Goal: Task Accomplishment & Management: Complete application form

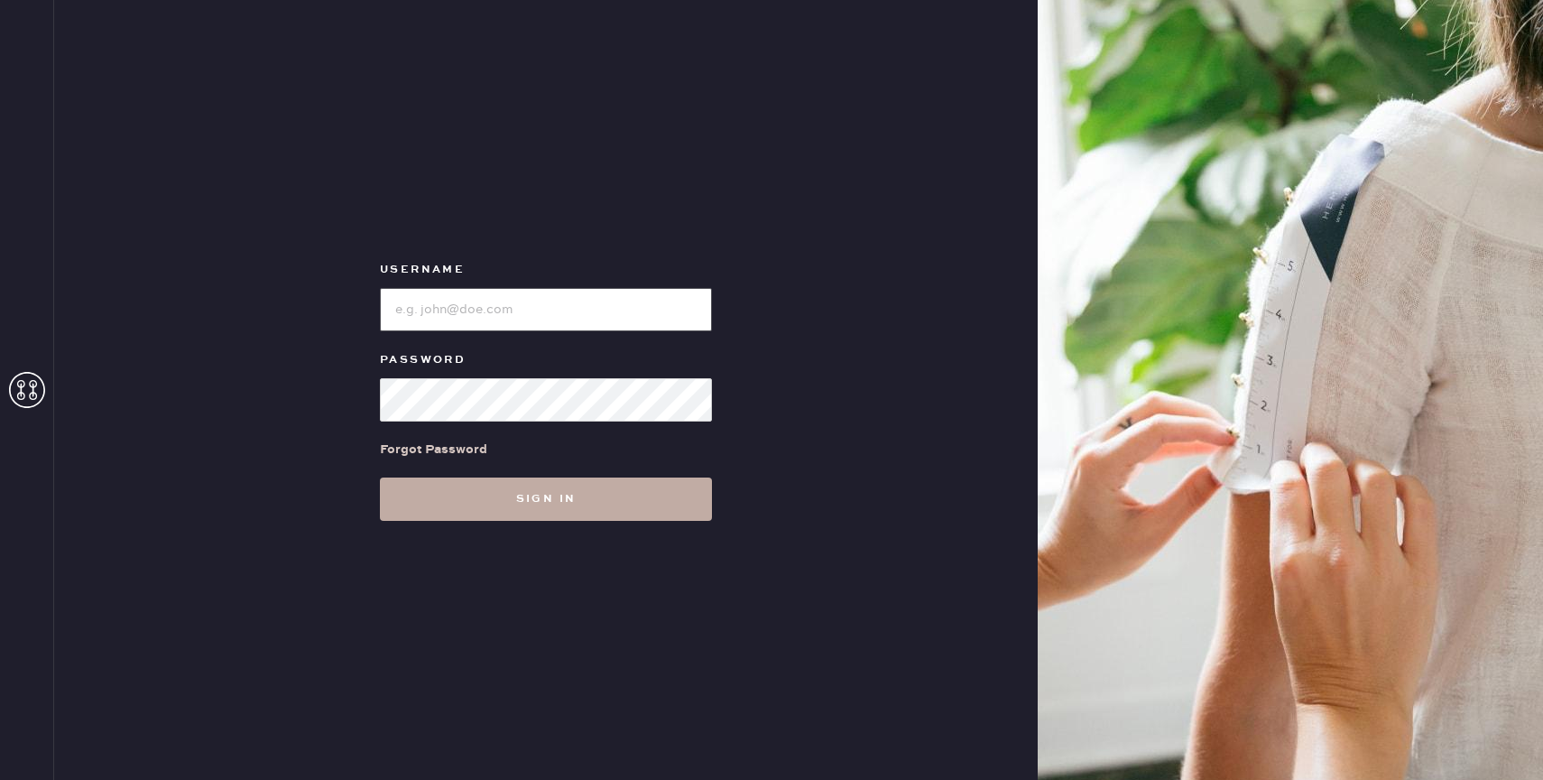
type input "reformationbond"
click at [446, 494] on button "Sign in" at bounding box center [546, 498] width 332 height 43
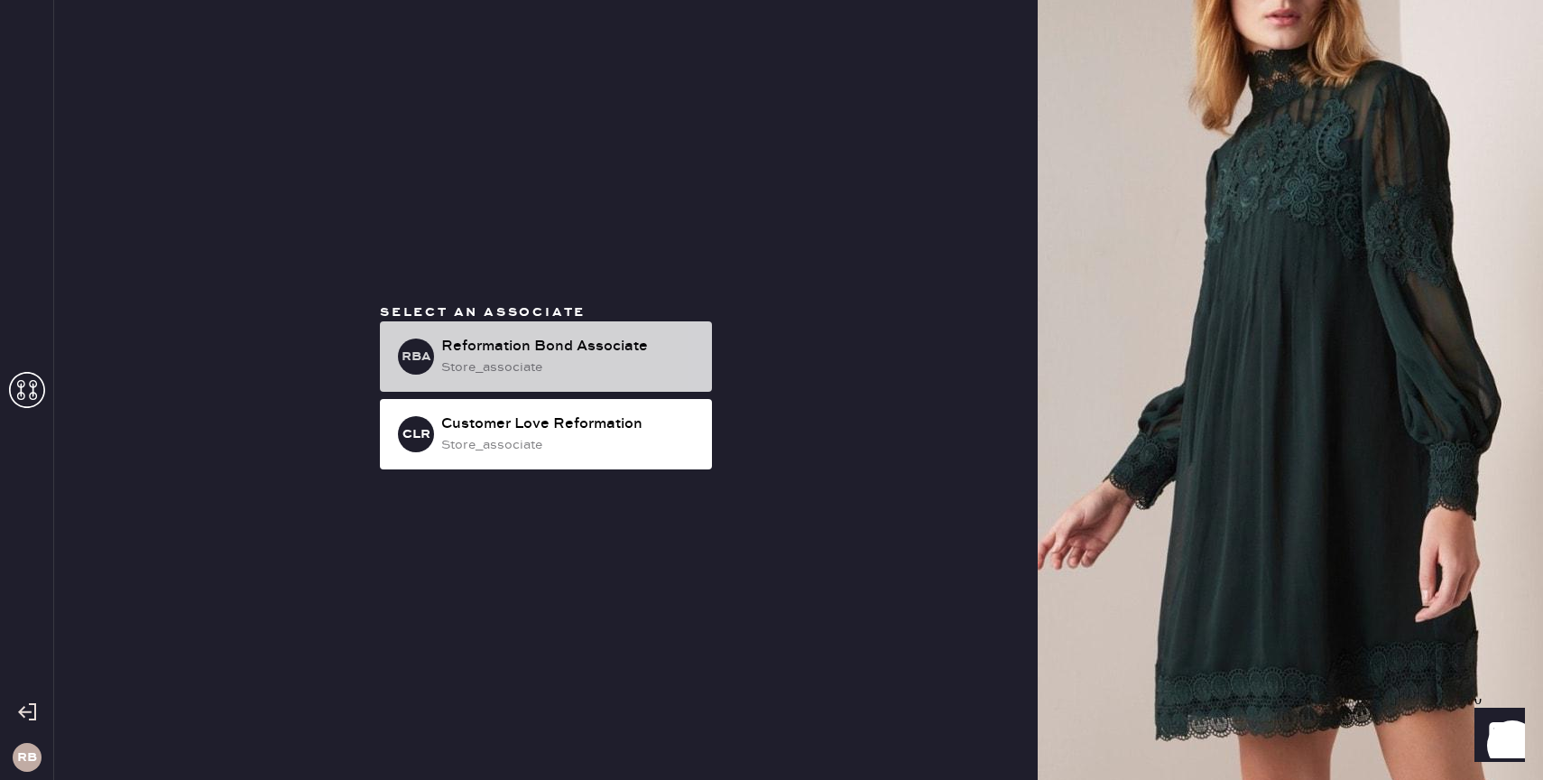
click at [503, 362] on div "store_associate" at bounding box center [569, 367] width 256 height 20
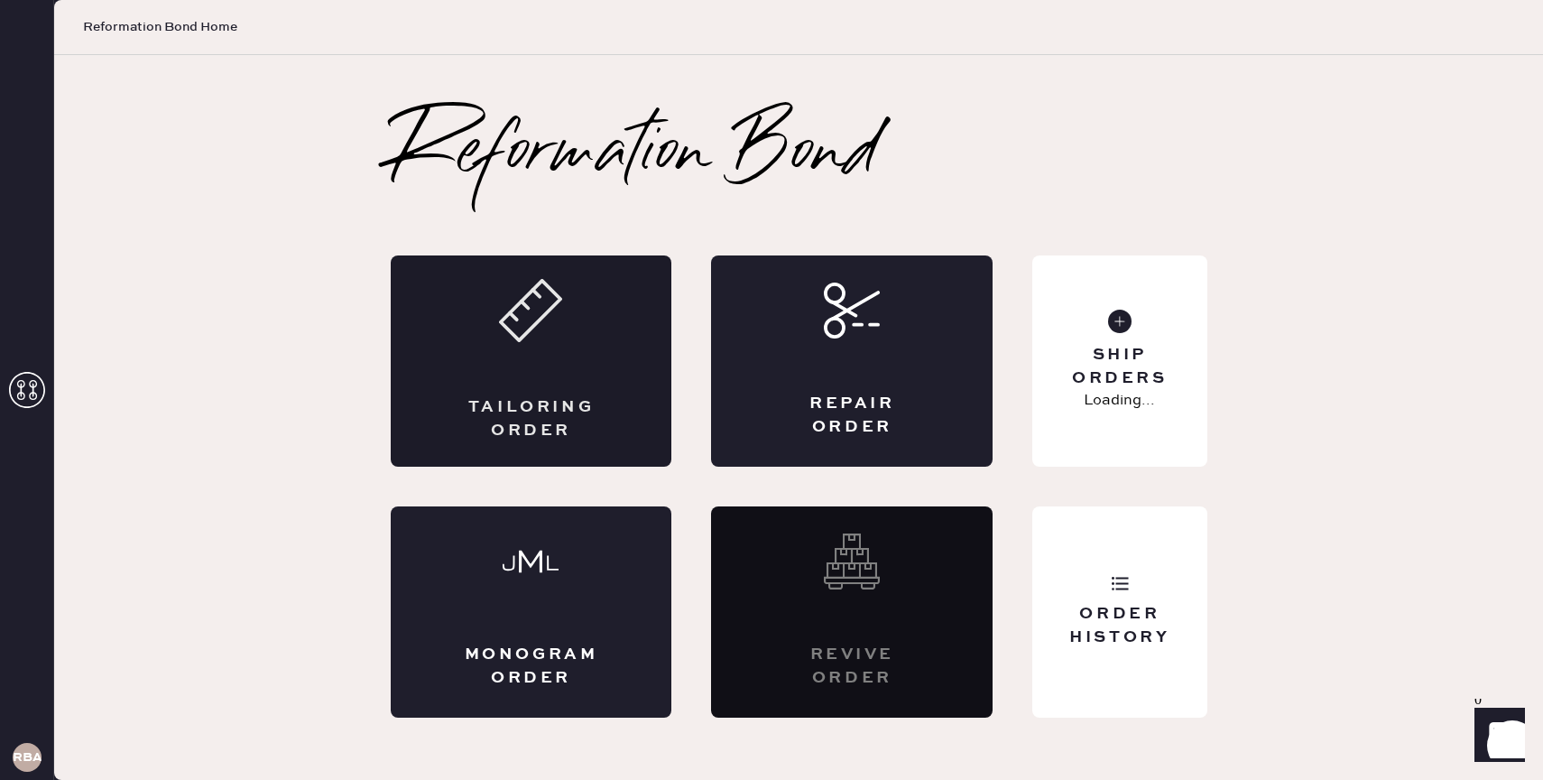
click at [482, 383] on div "Tailoring Order" at bounding box center [531, 360] width 281 height 211
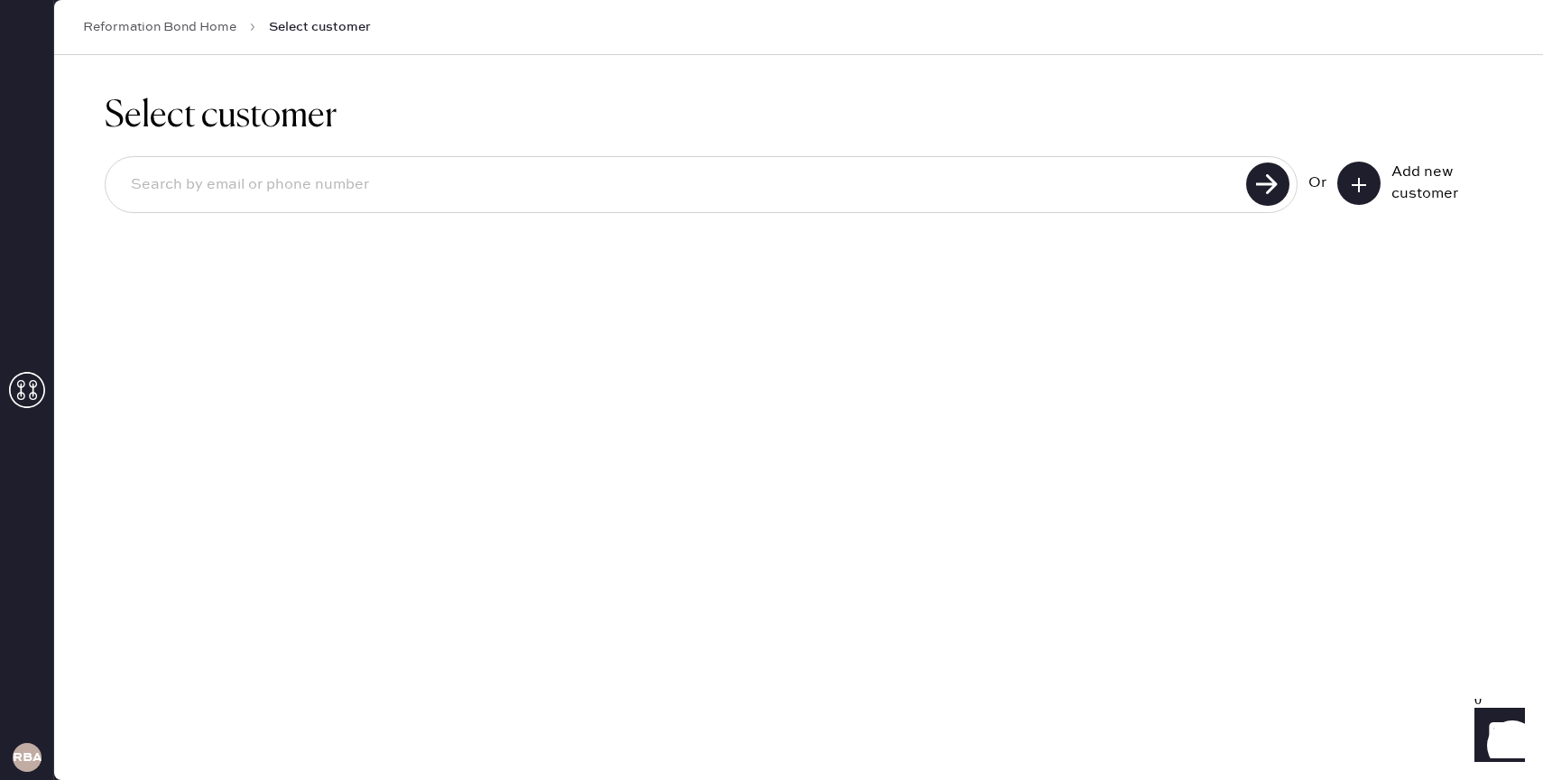
click at [1361, 180] on icon at bounding box center [1359, 185] width 18 height 18
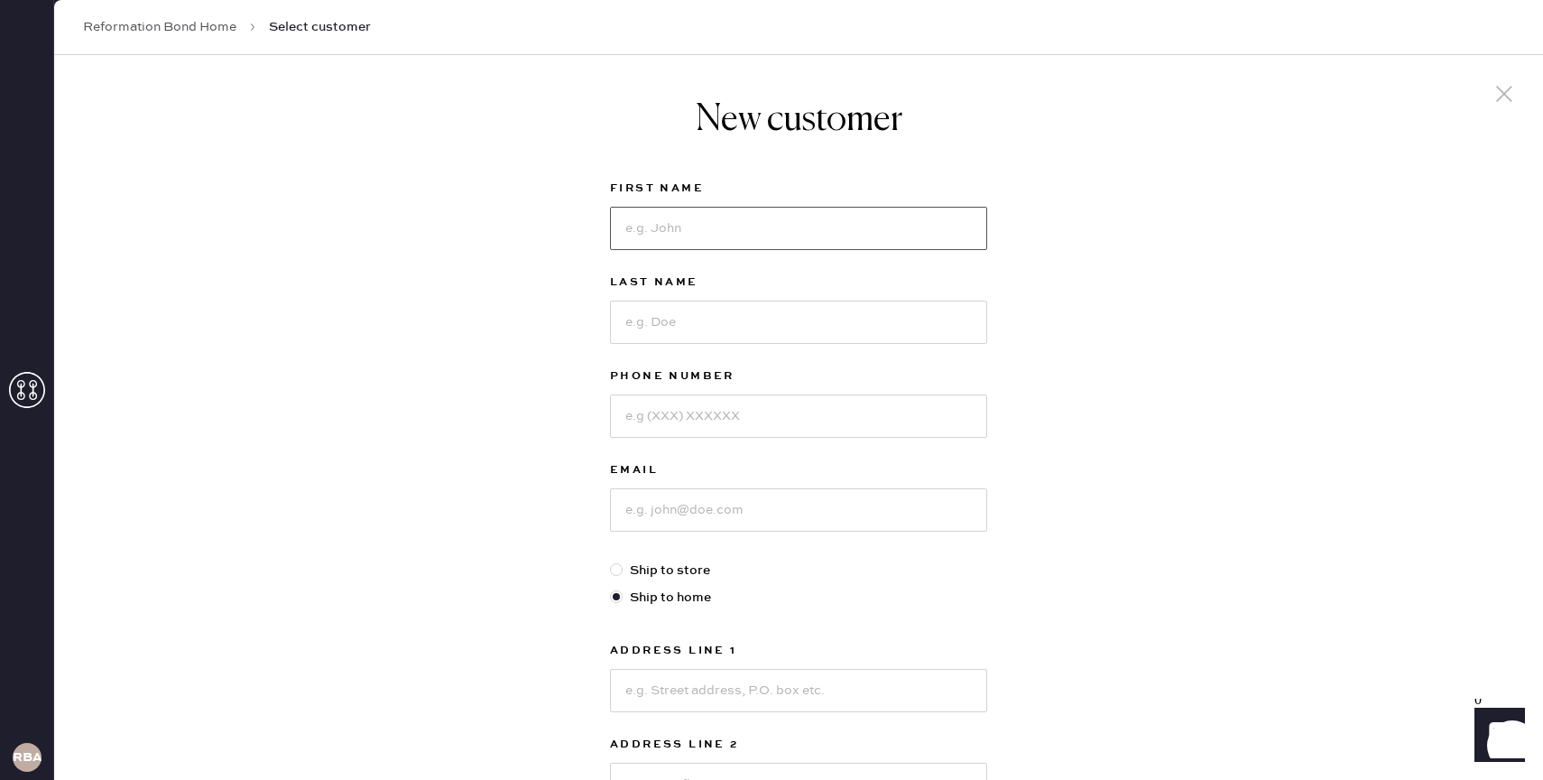
click at [679, 236] on input at bounding box center [798, 228] width 377 height 43
type input "[PERSON_NAME]"
click at [668, 318] on input at bounding box center [798, 321] width 377 height 43
type input "[PERSON_NAME]"
click at [676, 410] on input at bounding box center [798, 415] width 377 height 43
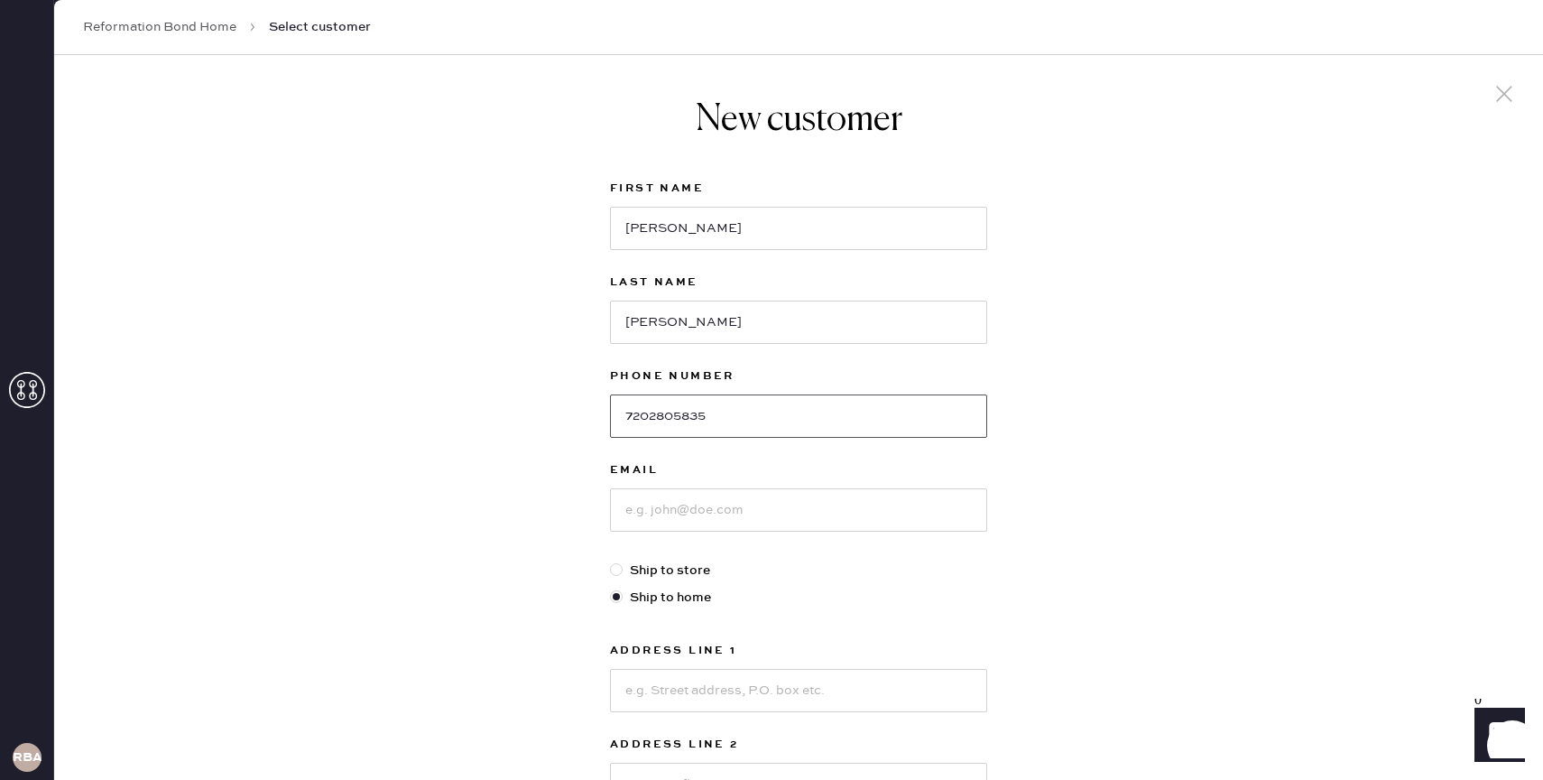
type input "7202805835"
click at [669, 510] on input at bounding box center [798, 509] width 377 height 43
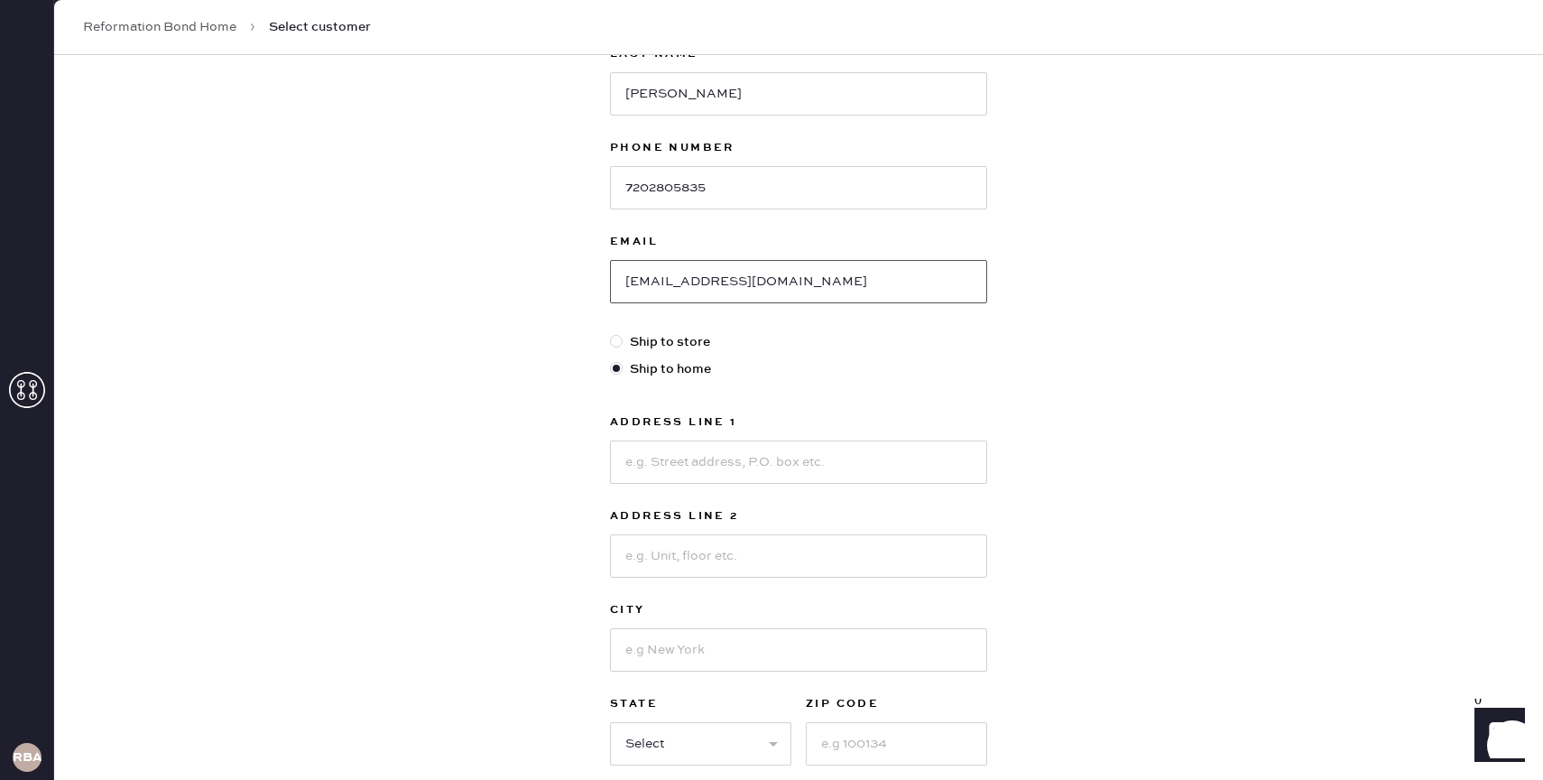
scroll to position [235, 0]
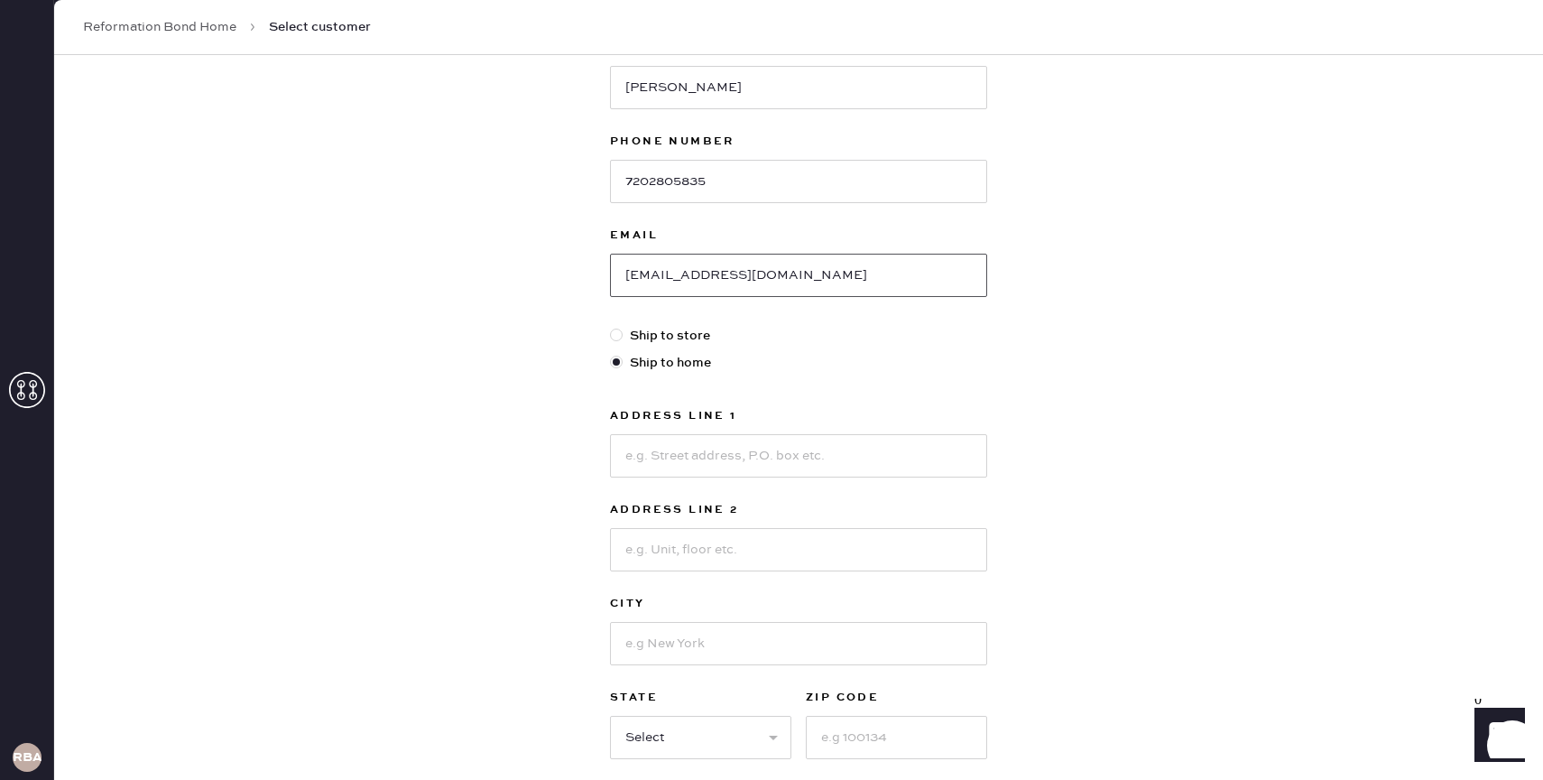
type input "[EMAIL_ADDRESS][DOMAIN_NAME]"
click at [787, 456] on input at bounding box center [798, 455] width 377 height 43
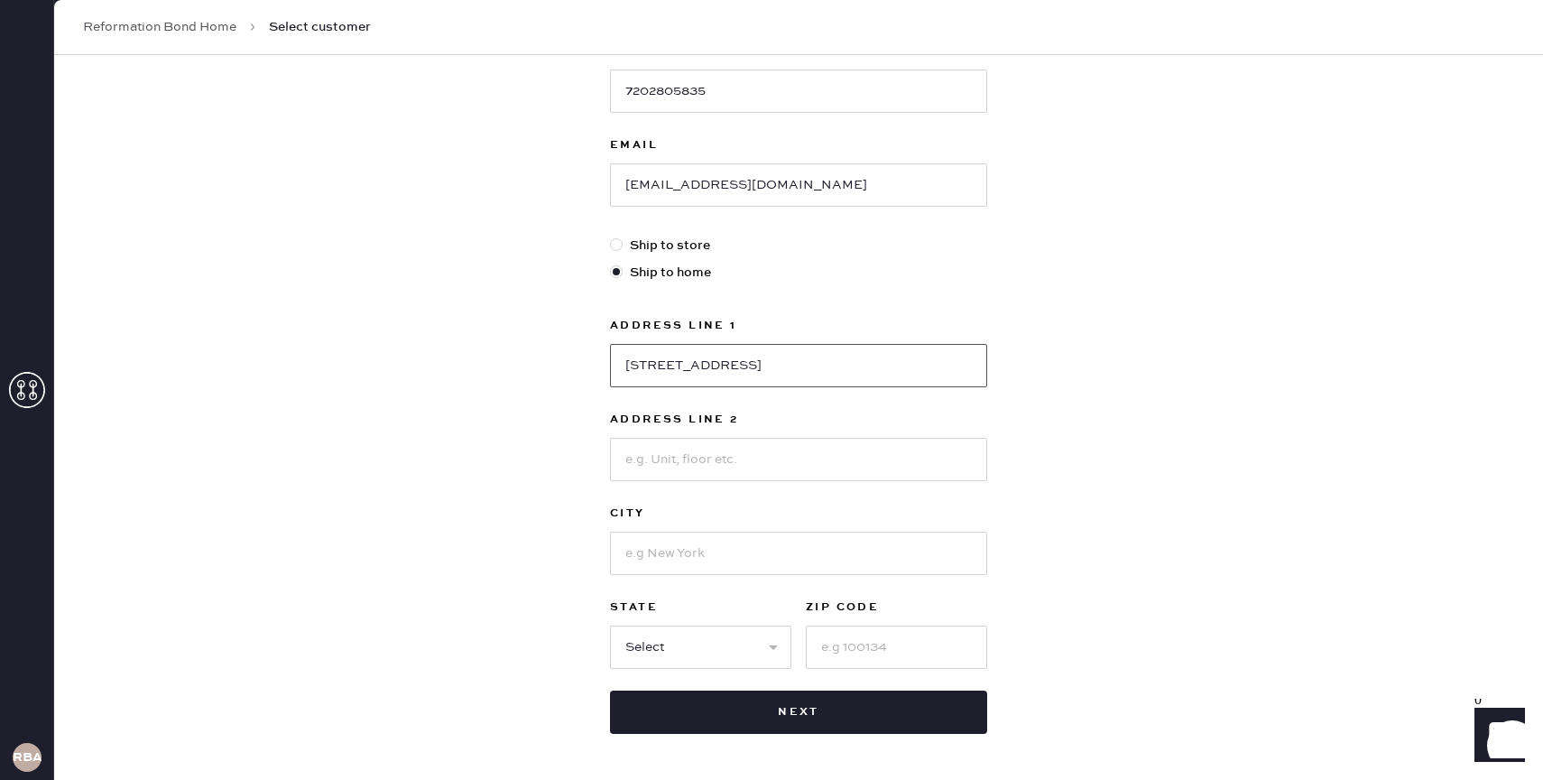
scroll to position [327, 0]
type input "[STREET_ADDRESS]"
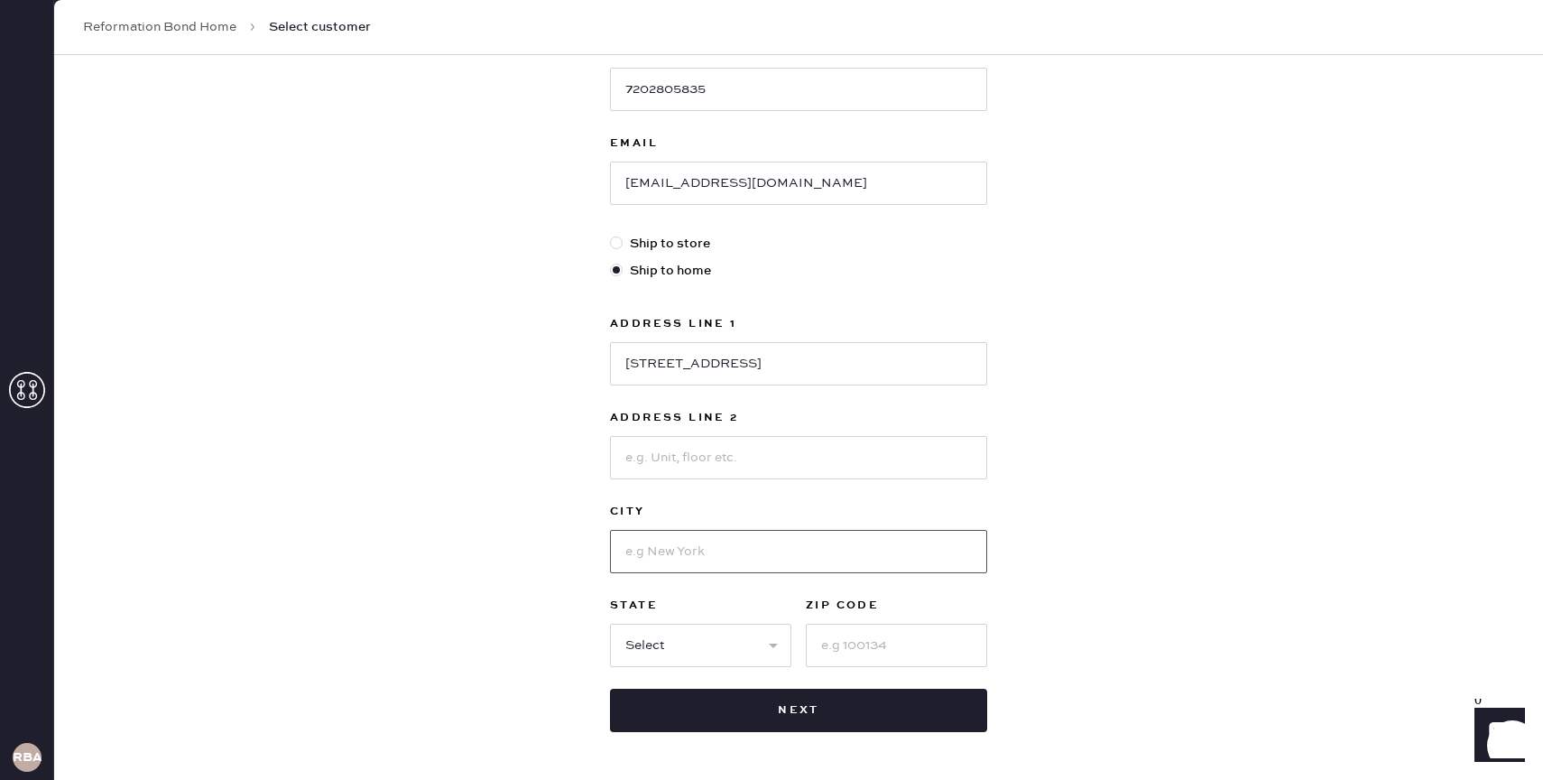
click at [715, 562] on input at bounding box center [798, 551] width 377 height 43
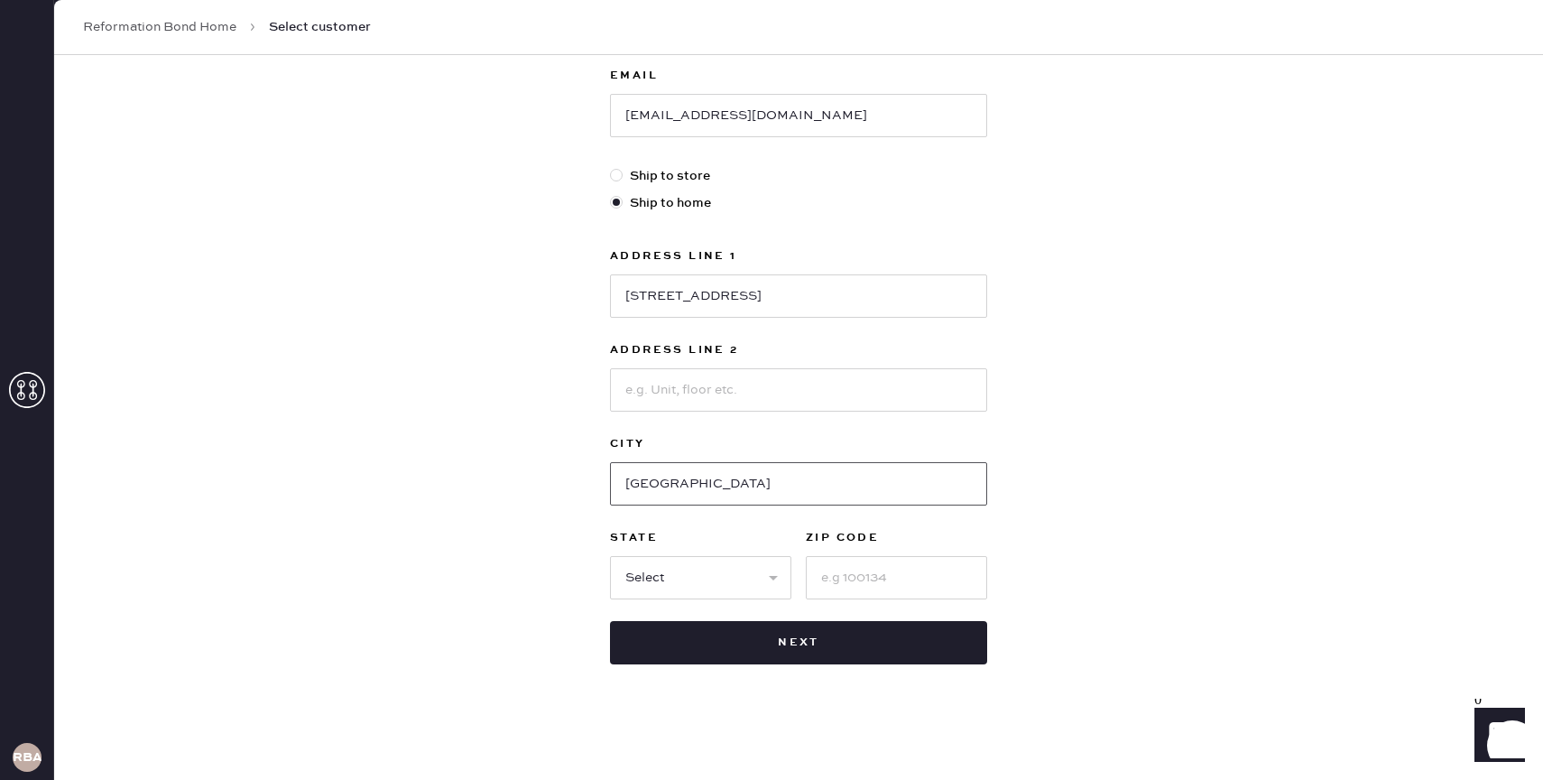
type input "[GEOGRAPHIC_DATA]"
click at [678, 577] on select "Select AK AL AR AZ CA CO CT [GEOGRAPHIC_DATA] DE FL [GEOGRAPHIC_DATA] HI [GEOGR…" at bounding box center [700, 577] width 181 height 43
select select "NY"
click at [610, 556] on select "Select AK AL AR AZ CA CO CT [GEOGRAPHIC_DATA] DE FL [GEOGRAPHIC_DATA] HI [GEOGR…" at bounding box center [700, 577] width 181 height 43
click at [840, 587] on input at bounding box center [896, 577] width 181 height 43
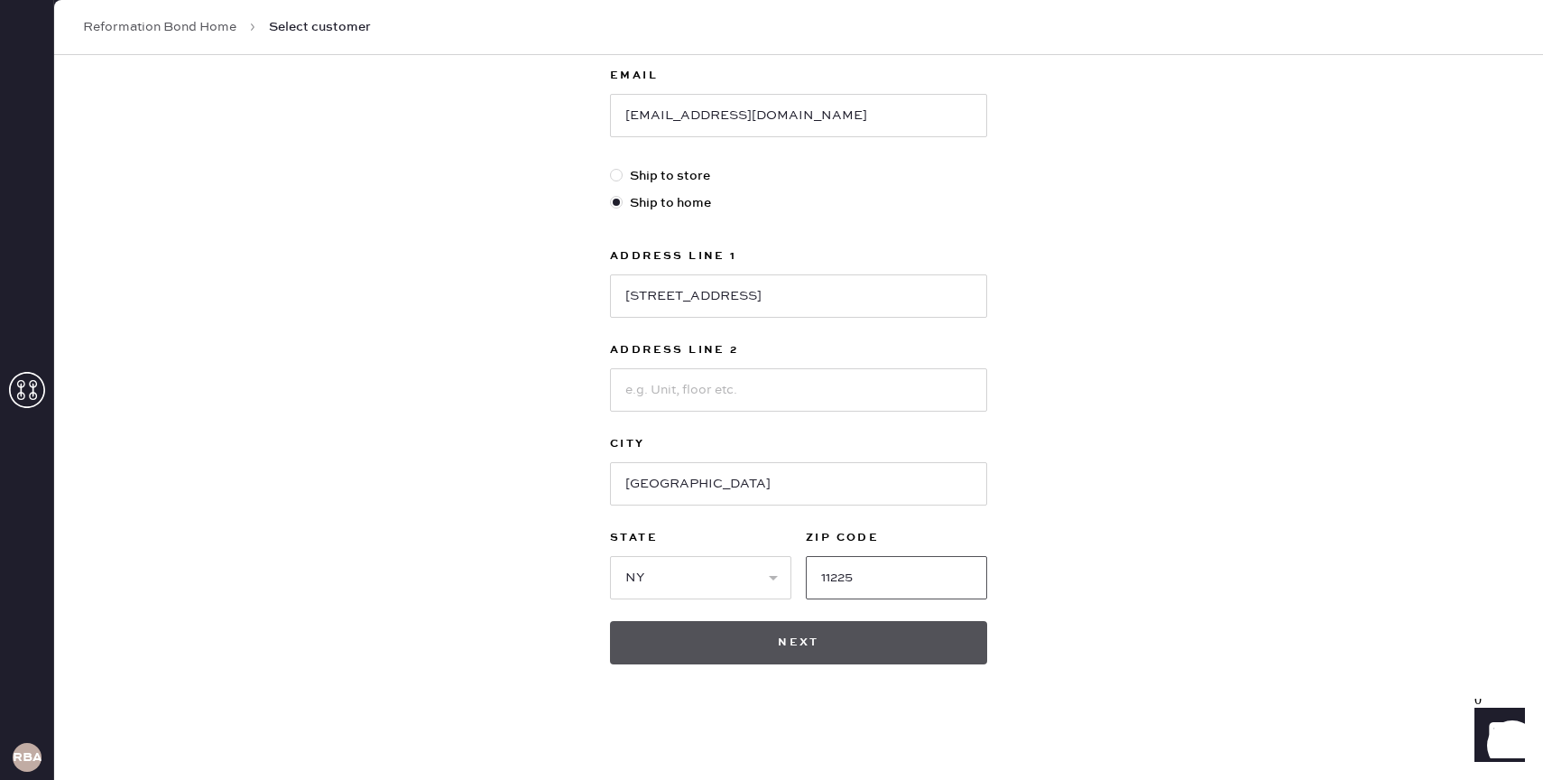
type input "11225"
click at [803, 640] on button "Next" at bounding box center [798, 642] width 377 height 43
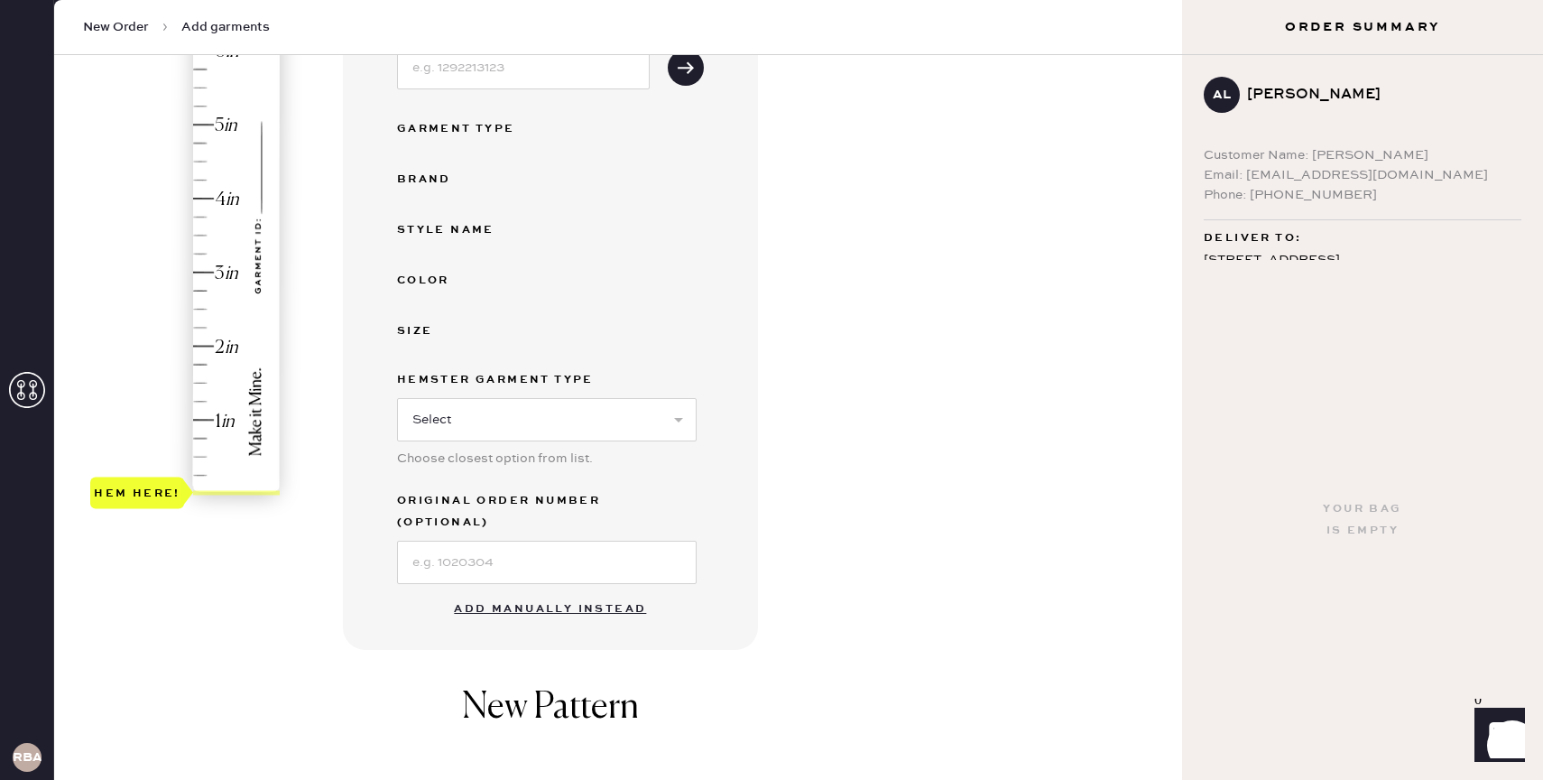
scroll to position [328, 0]
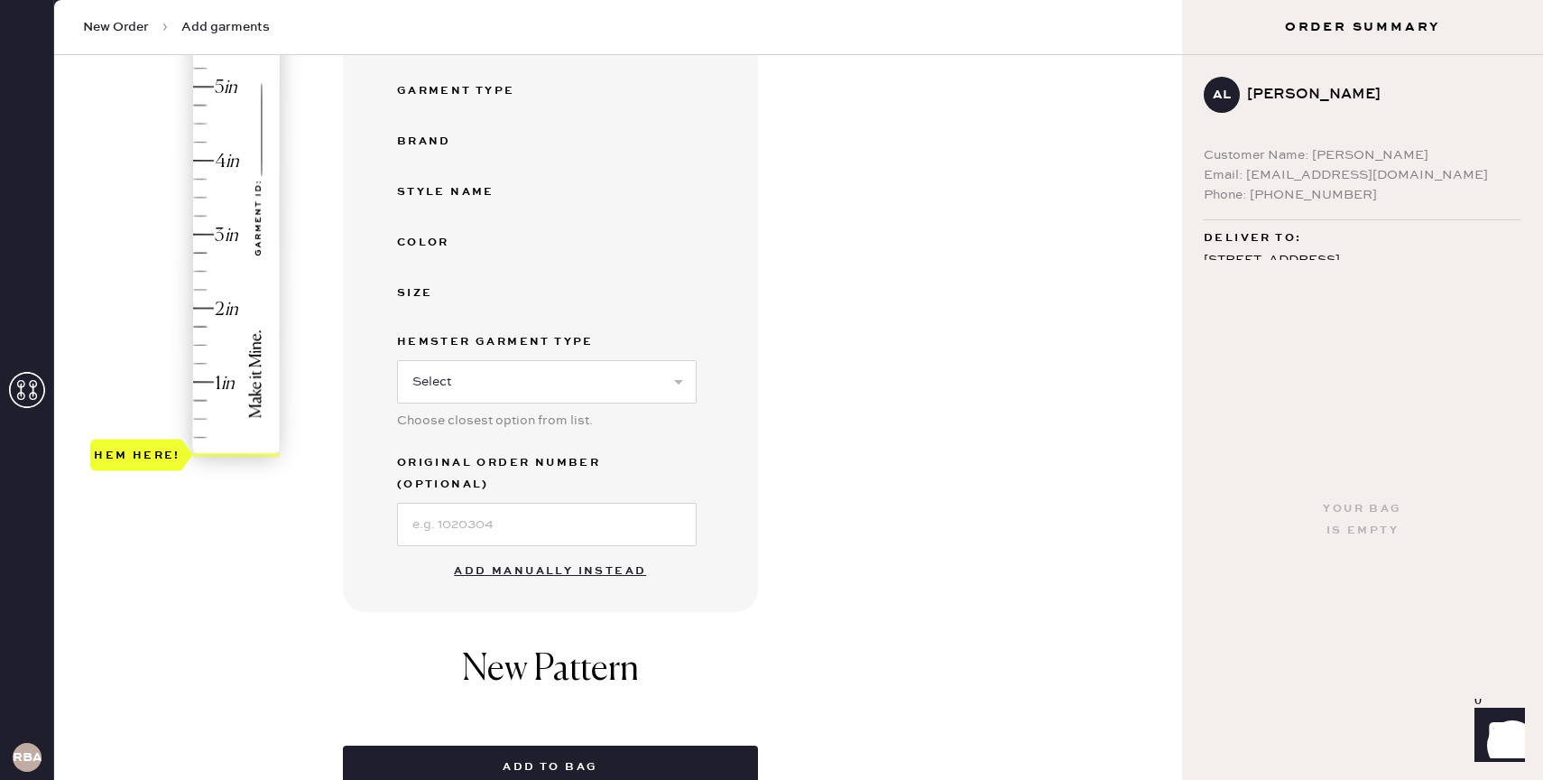
click at [558, 553] on button "Add manually instead" at bounding box center [550, 571] width 214 height 36
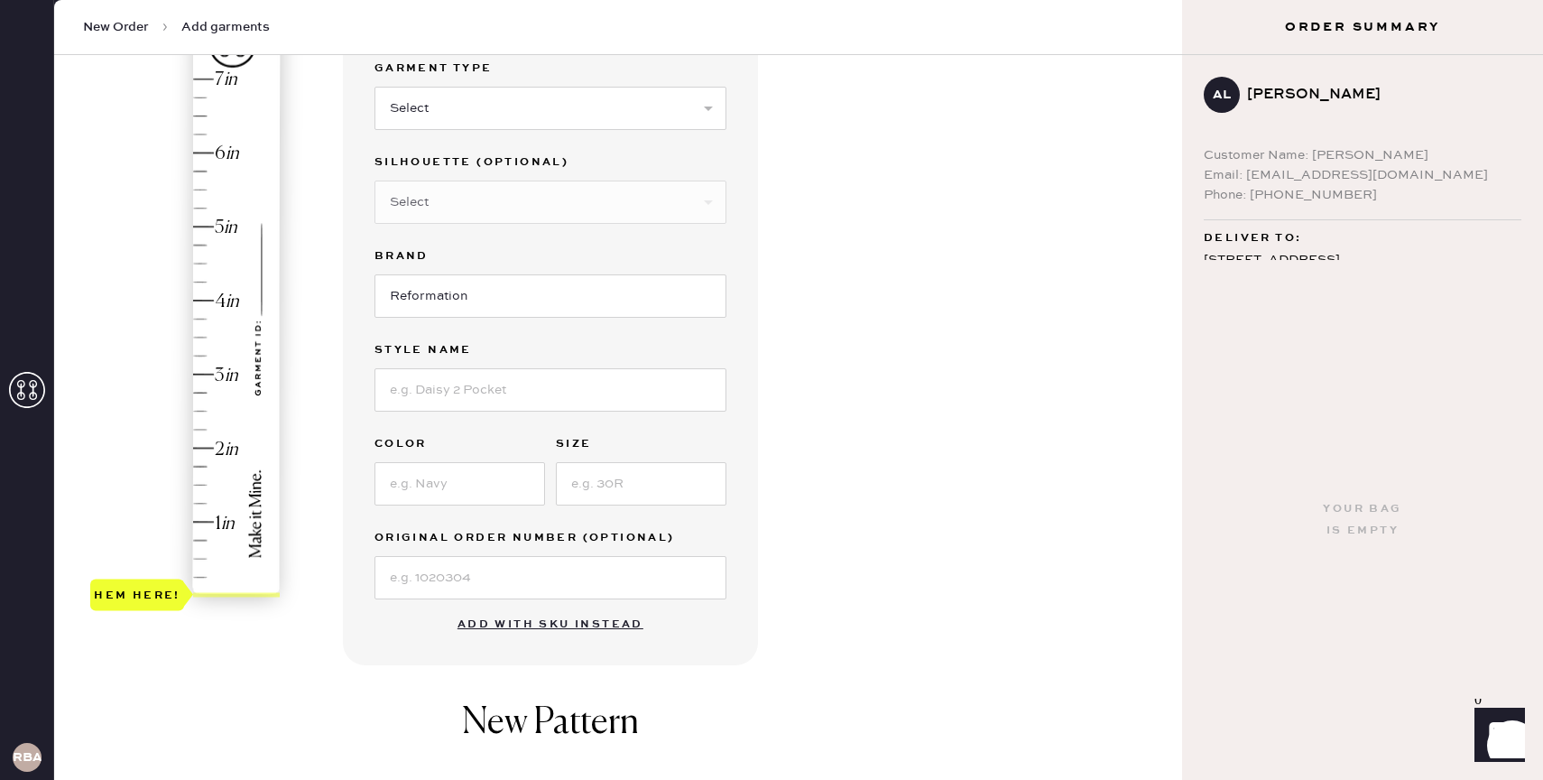
scroll to position [146, 0]
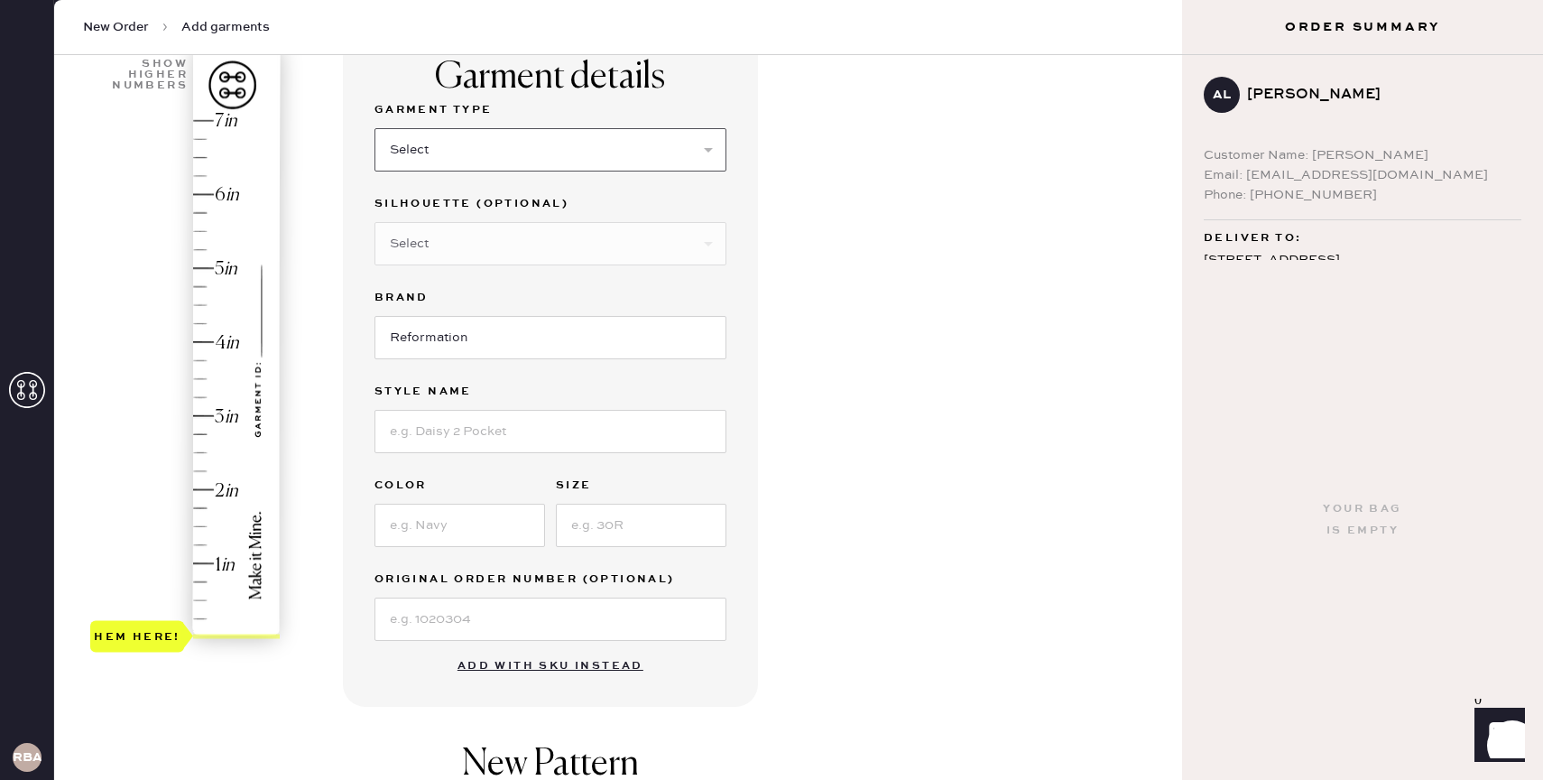
click at [455, 160] on select "Select Basic Skirt Jeans Leggings Pants Shorts Basic Sleeved Dress Basic Sleeve…" at bounding box center [550, 149] width 352 height 43
select select "4"
click at [374, 128] on select "Select Basic Skirt Jeans Leggings Pants Shorts Basic Sleeved Dress Basic Sleeve…" at bounding box center [550, 149] width 352 height 43
click at [420, 230] on select "Select Joggers Shorts Cropped Flare Boot Cut Straight Skinny Other" at bounding box center [550, 243] width 352 height 43
select select "11"
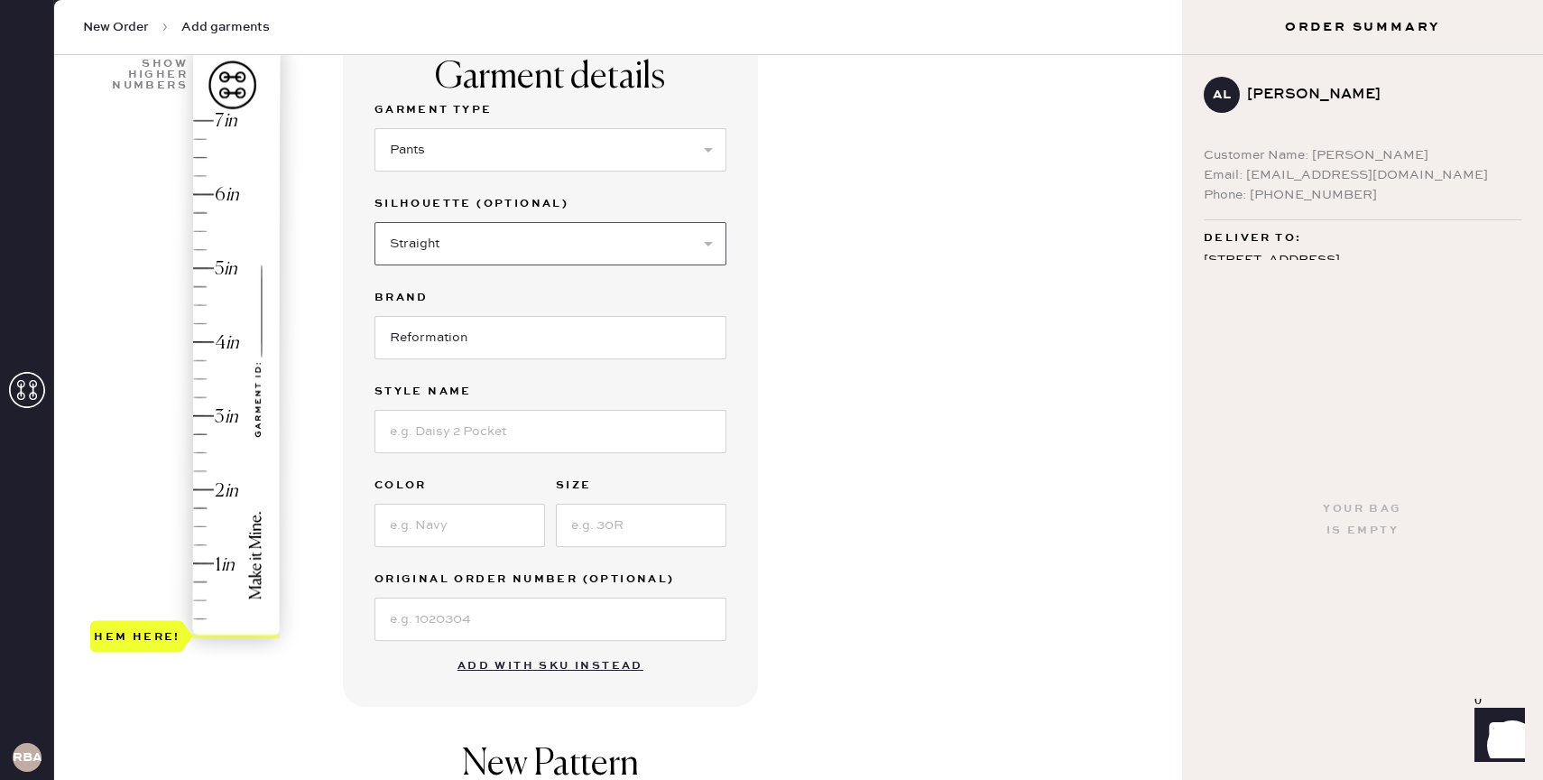
click at [374, 222] on select "Select Joggers Shorts Cropped Flare Boot Cut Straight Skinny Other" at bounding box center [550, 243] width 352 height 43
click at [447, 426] on input at bounding box center [550, 431] width 352 height 43
type input "[PERSON_NAME] Pant"
click at [400, 512] on input at bounding box center [459, 524] width 171 height 43
type input "Black"
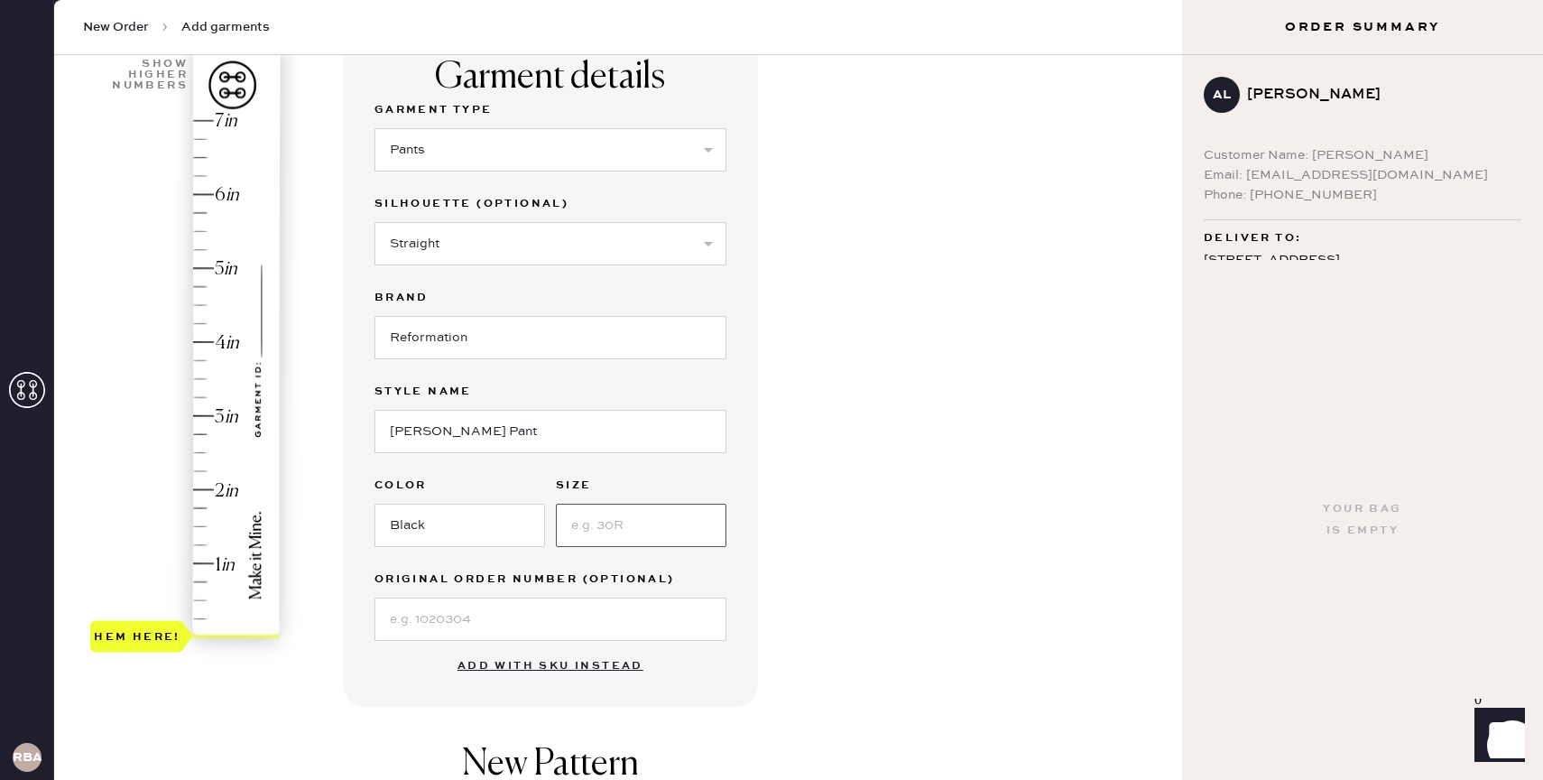
click at [666, 534] on input at bounding box center [641, 524] width 171 height 43
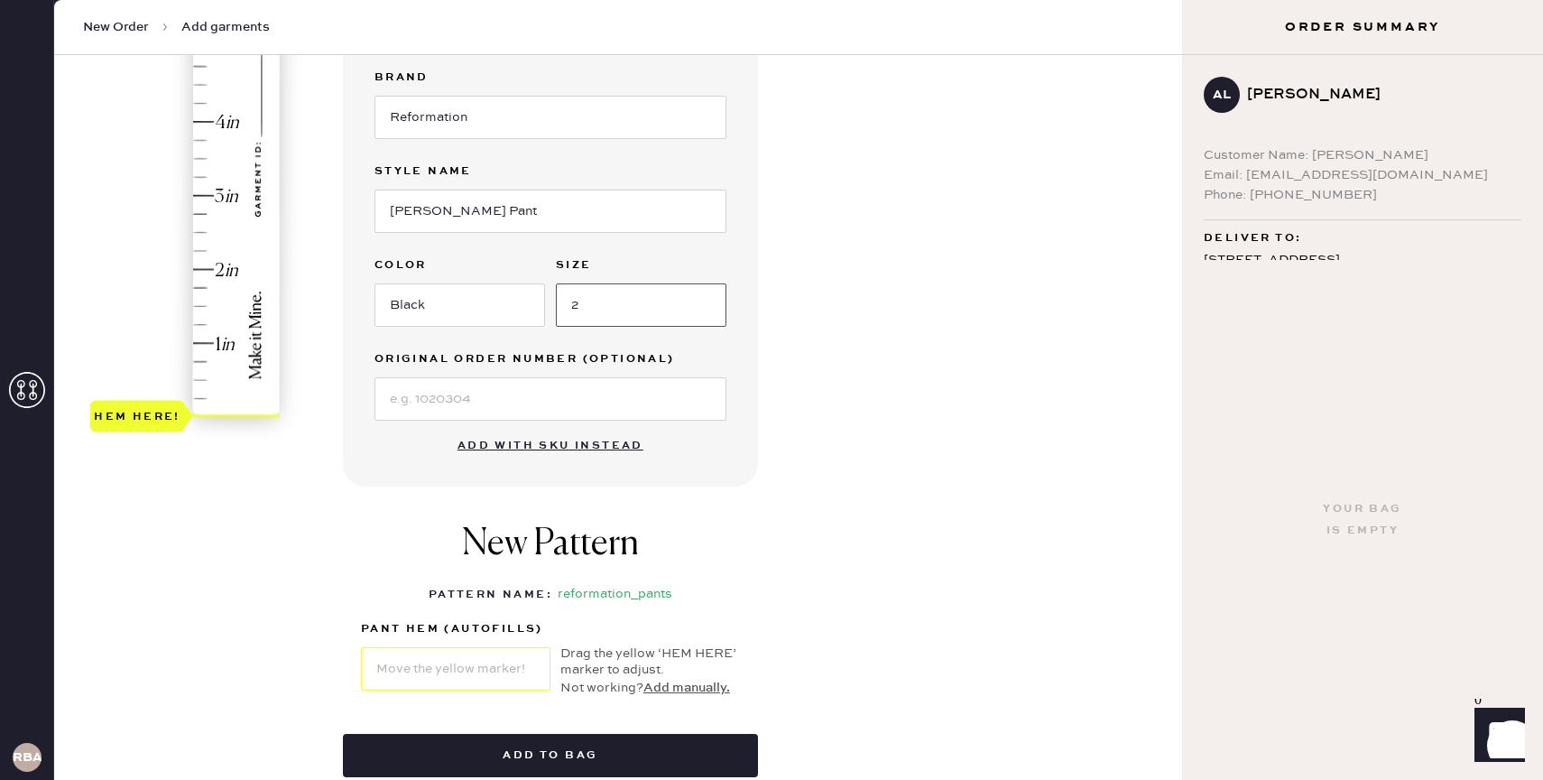
scroll to position [388, 0]
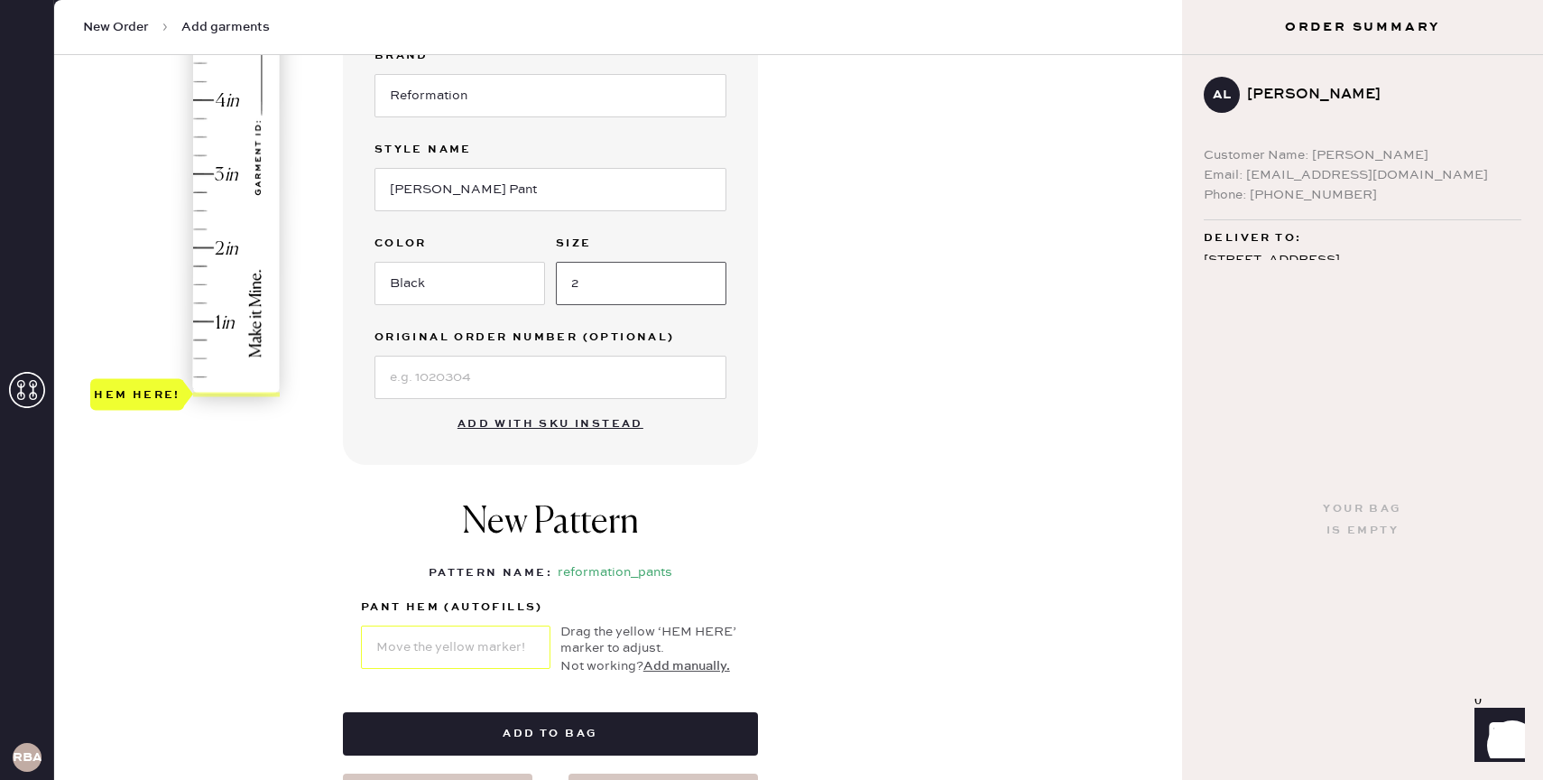
type input "2"
click at [318, 536] on div "1 in 2 in 3 in 4 in 5 in 6 in 7 in Show higher numbers Show lower numbers Hem h…" at bounding box center [618, 304] width 1099 height 1025
type input "3"
click at [210, 177] on div "Hem here!" at bounding box center [186, 137] width 192 height 532
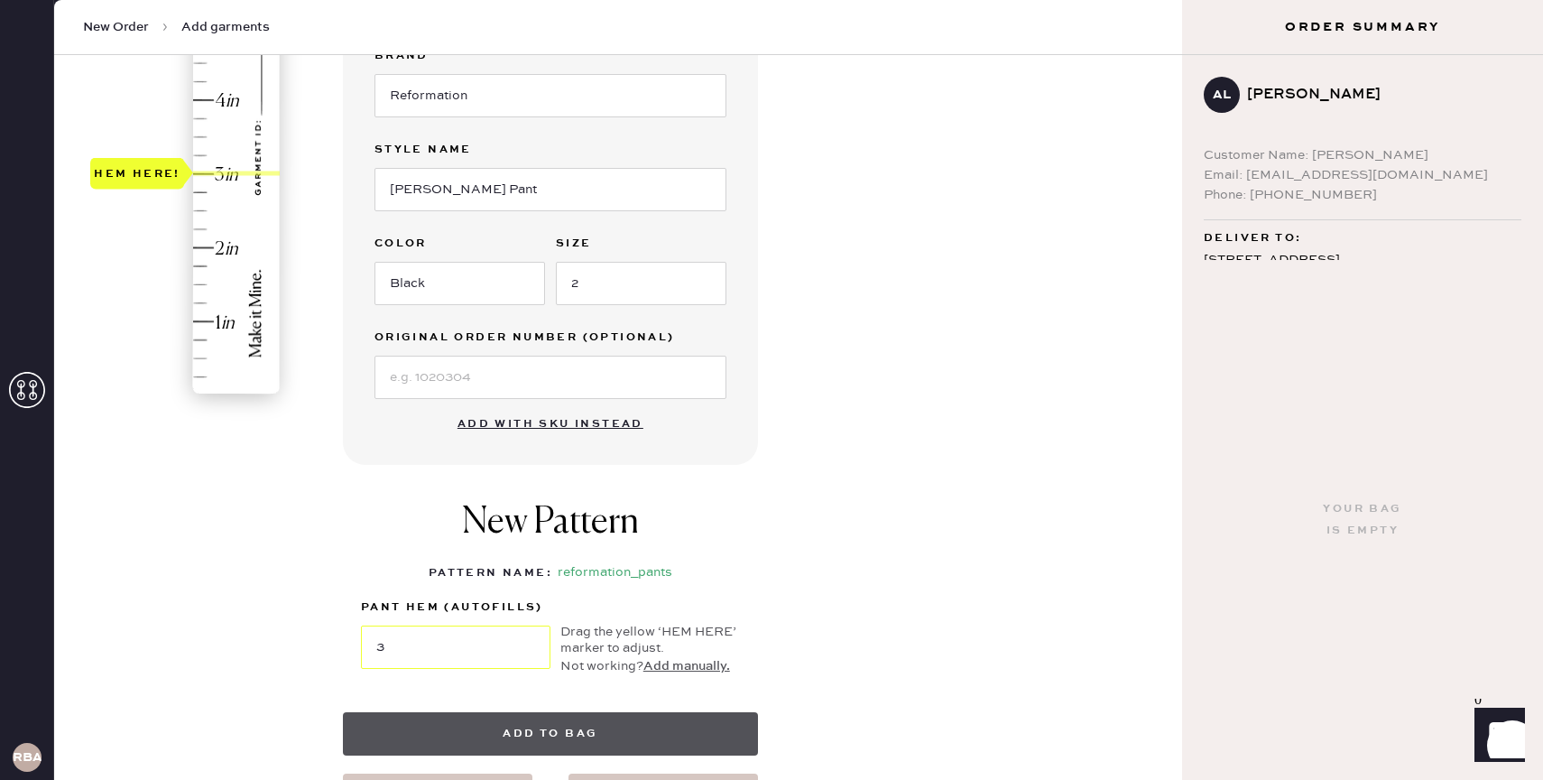
click at [573, 734] on button "Add to bag" at bounding box center [550, 733] width 415 height 43
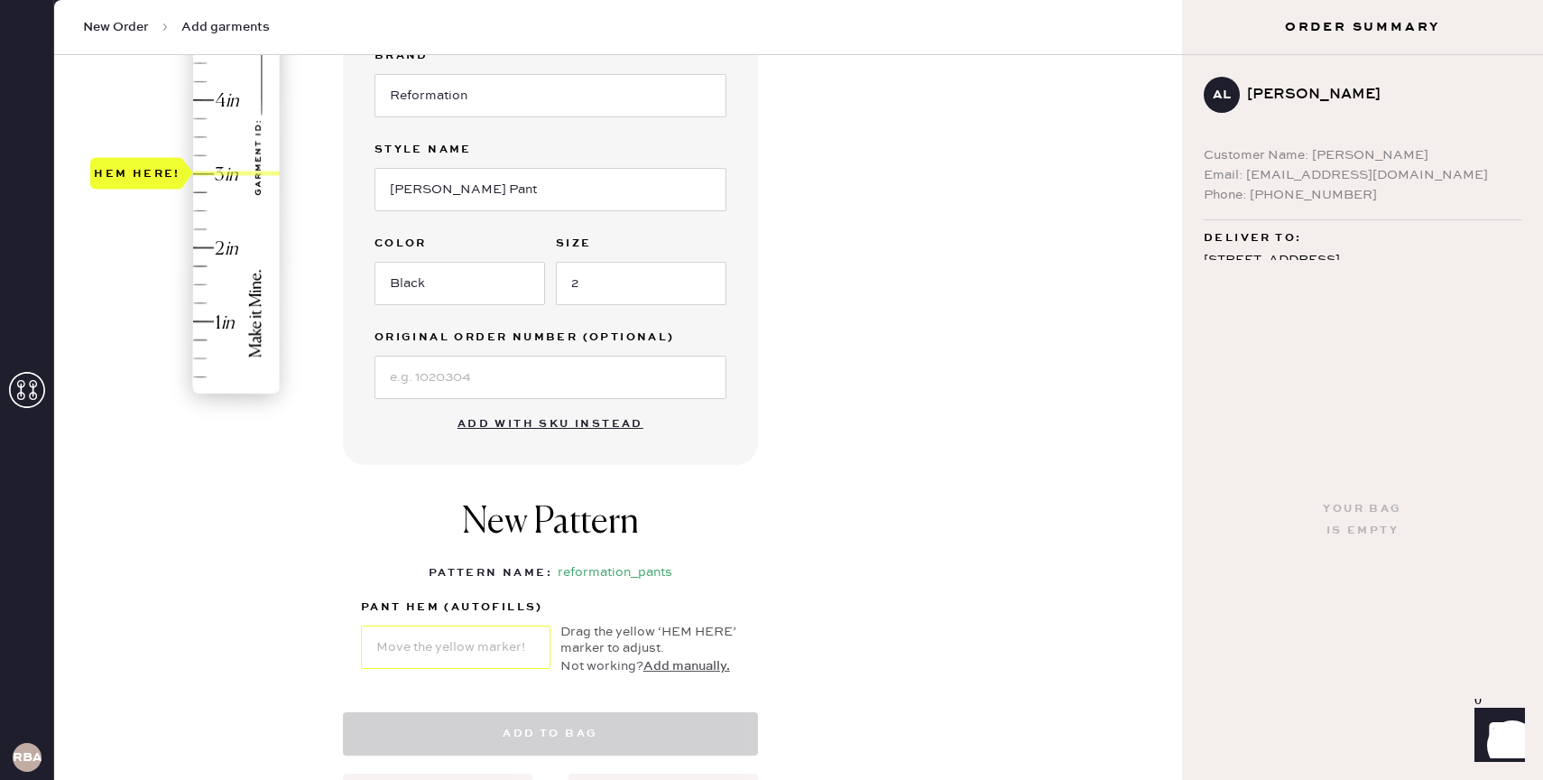
select select "4"
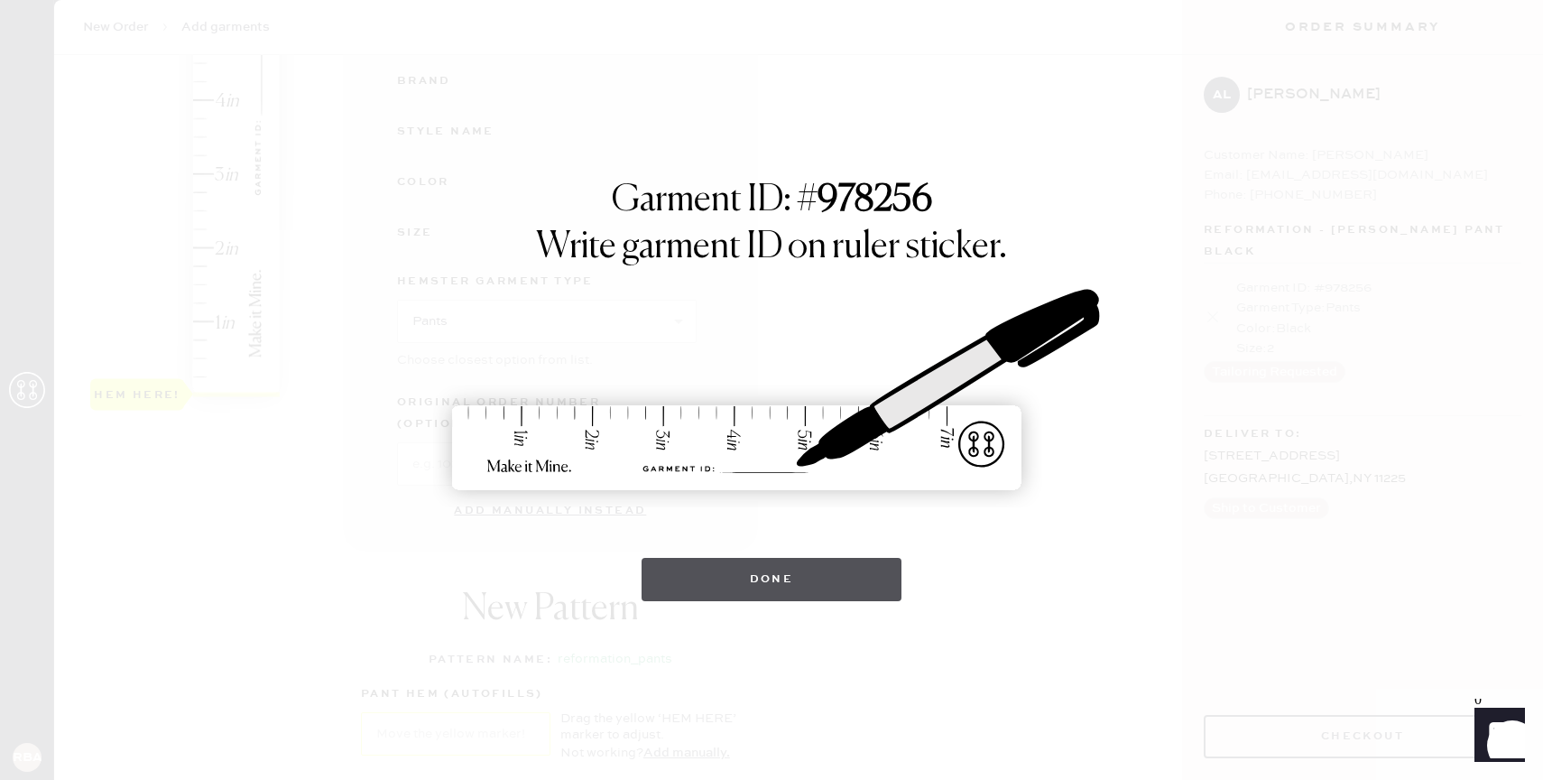
click at [761, 584] on button "Done" at bounding box center [771, 579] width 261 height 43
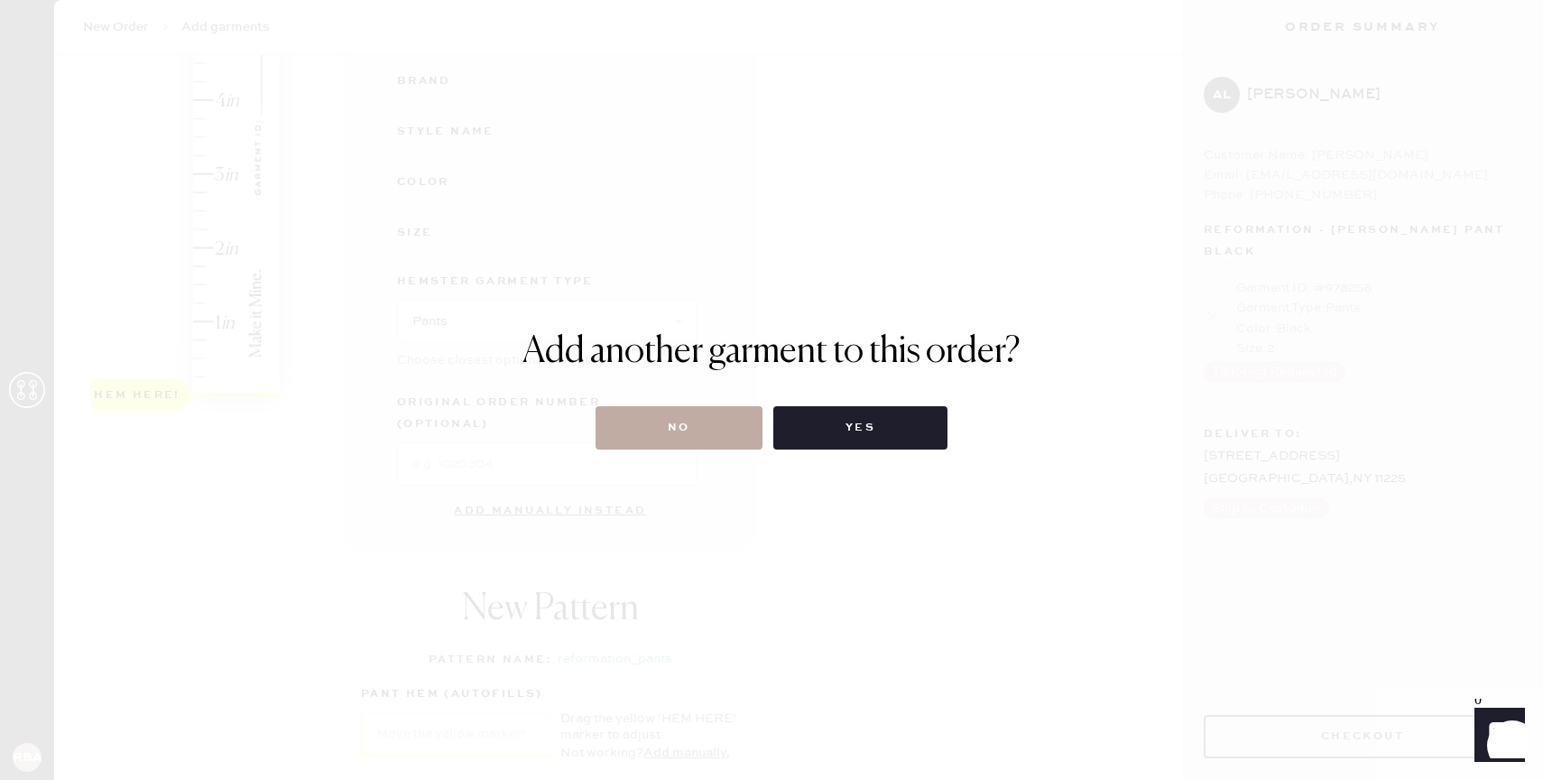
click at [660, 427] on button "No" at bounding box center [678, 427] width 167 height 43
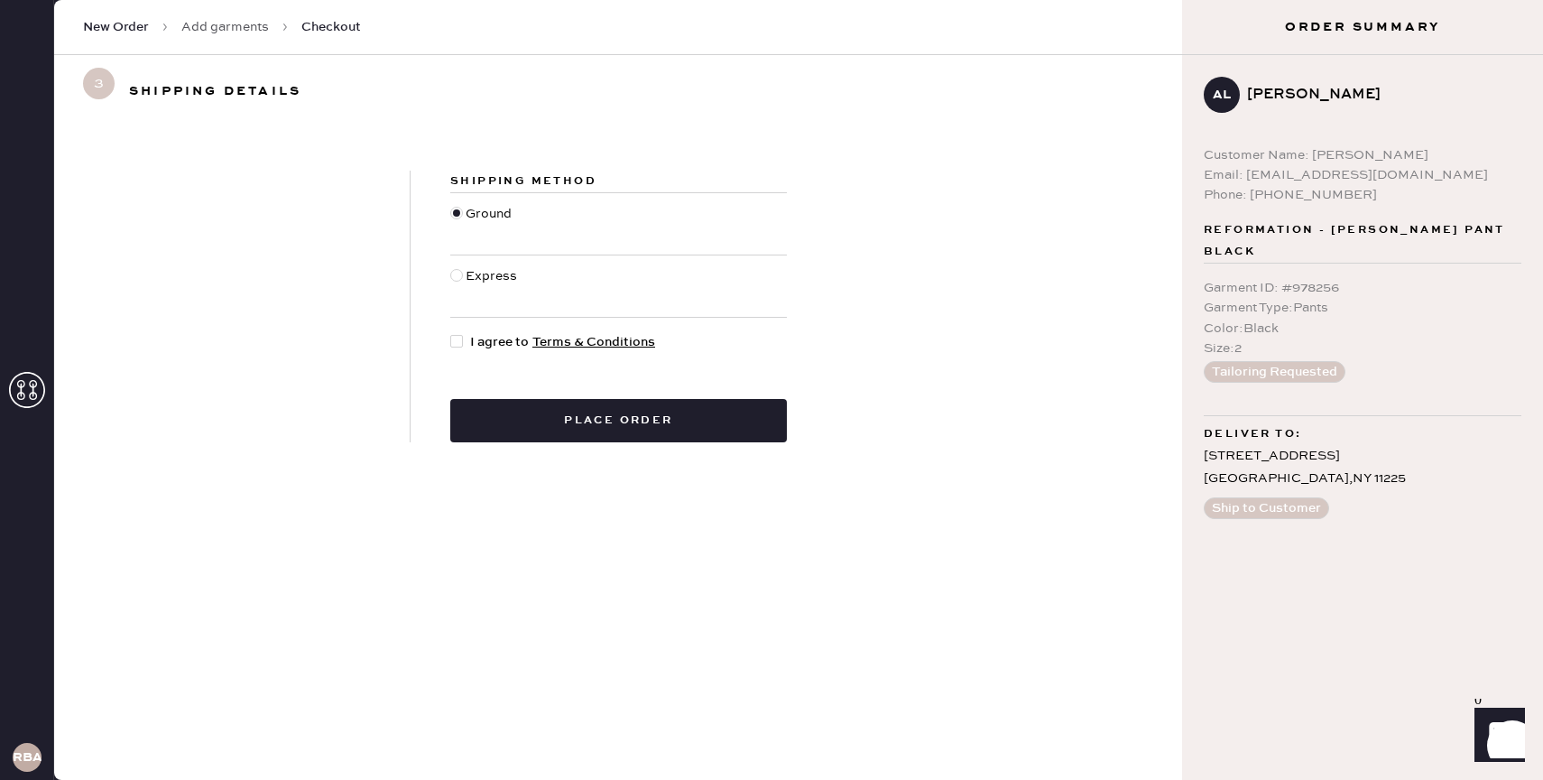
click at [456, 336] on div at bounding box center [456, 341] width 13 height 13
click at [451, 333] on input "I agree to Terms & Conditions" at bounding box center [450, 332] width 1 height 1
checkbox input "true"
click at [586, 411] on button "Place order" at bounding box center [618, 420] width 337 height 43
